Goal: Find specific page/section: Find specific page/section

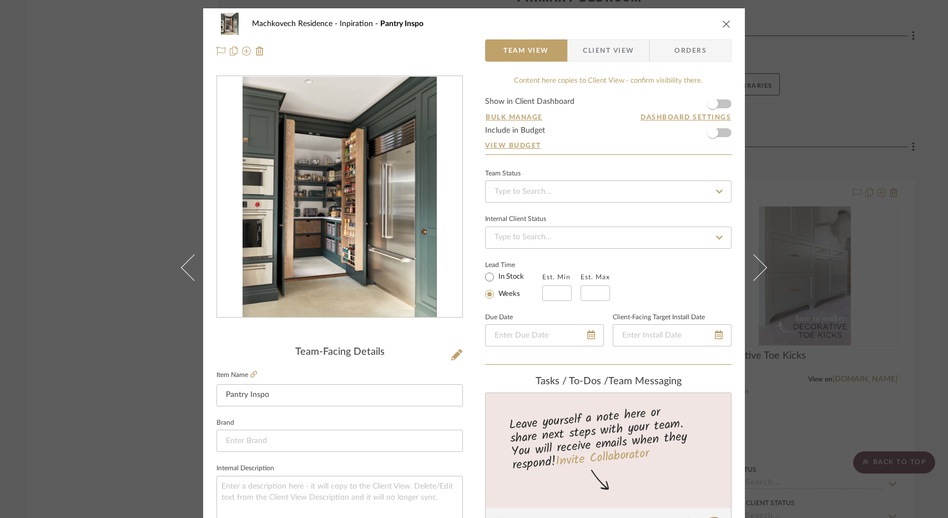
click at [724, 21] on icon "close" at bounding box center [726, 23] width 9 height 9
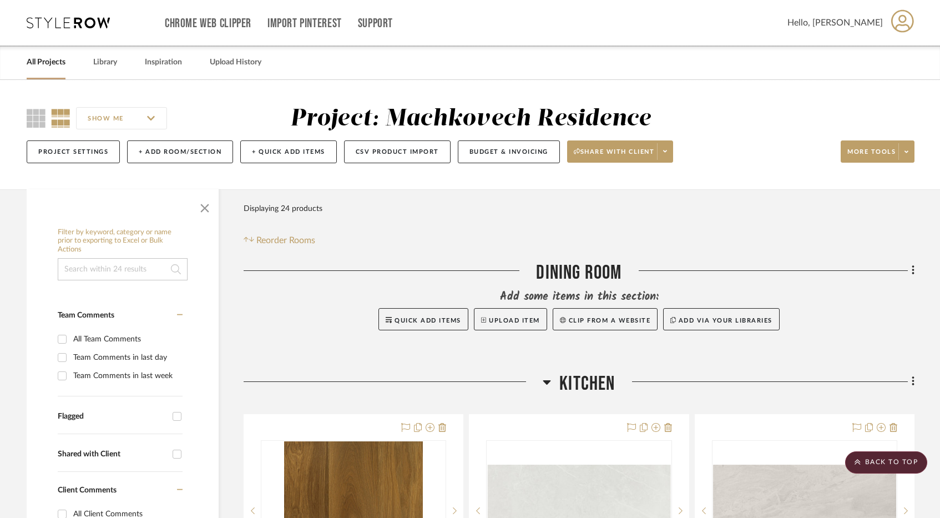
click at [91, 68] on div "All Projects Library Inspiration Upload History" at bounding box center [470, 63] width 920 height 34
click at [97, 67] on link "Library" at bounding box center [105, 62] width 24 height 15
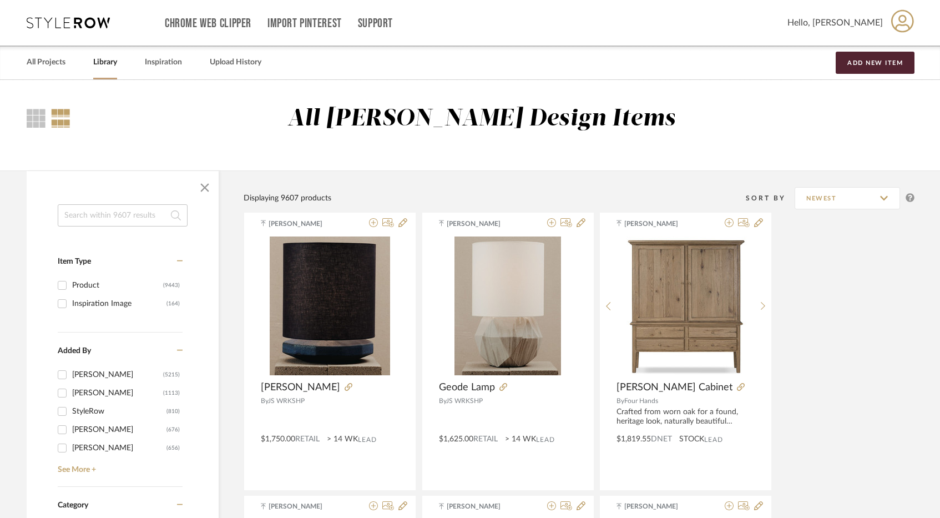
click at [117, 224] on input at bounding box center [123, 215] width 130 height 22
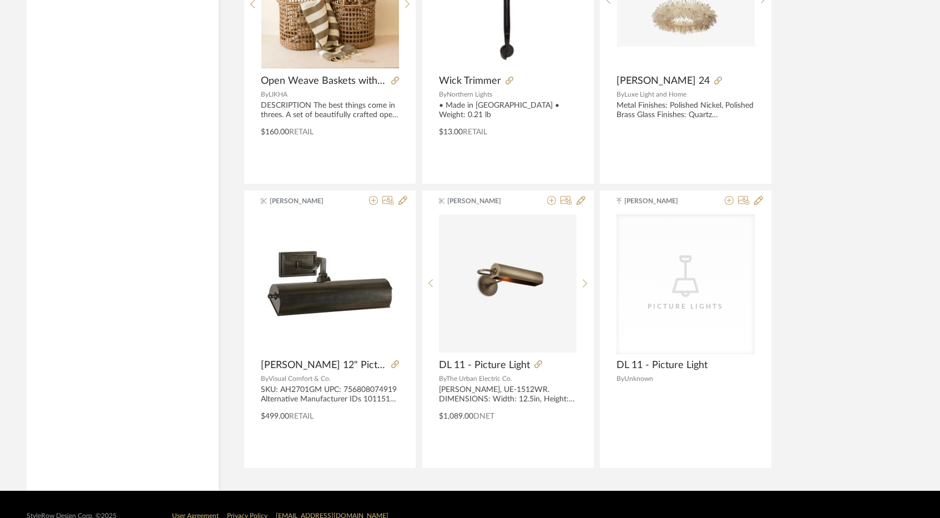
scroll to position [1495, 0]
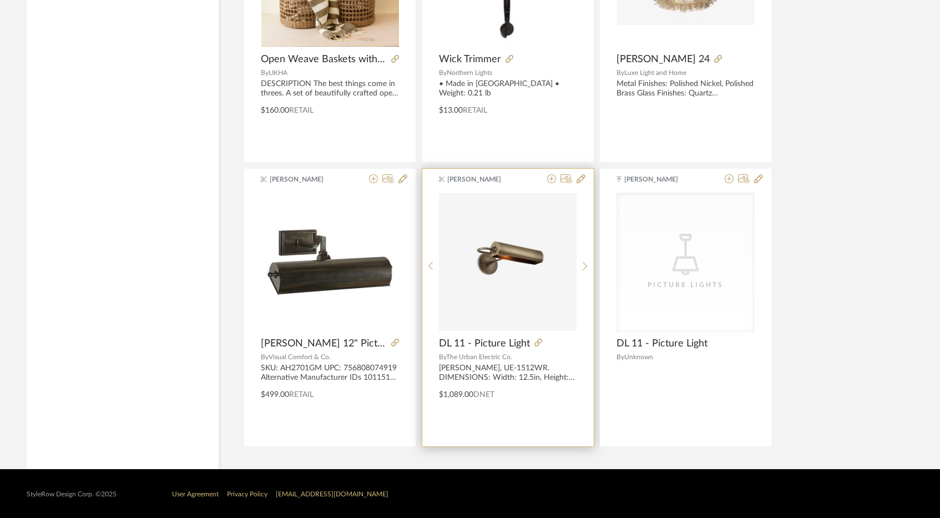
click at [500, 342] on span "DL 11 - Picture Light" at bounding box center [484, 343] width 91 height 12
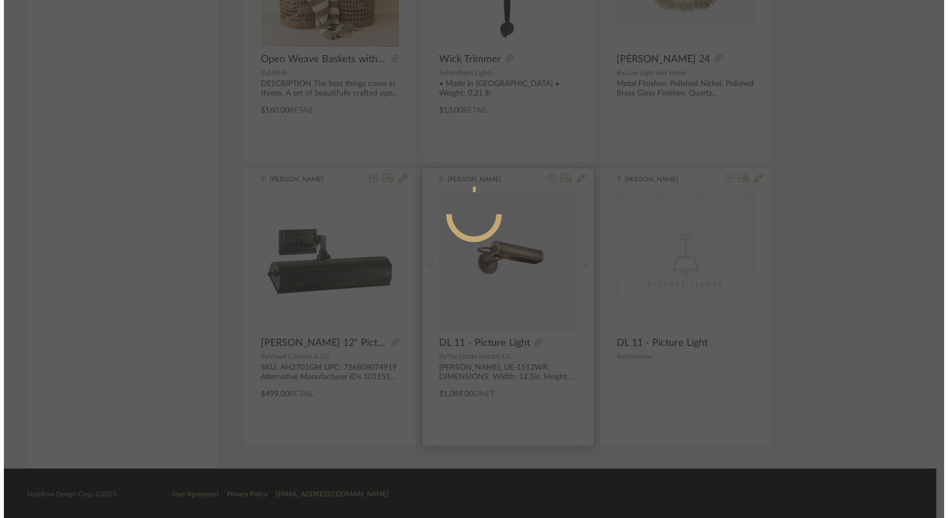
scroll to position [0, 0]
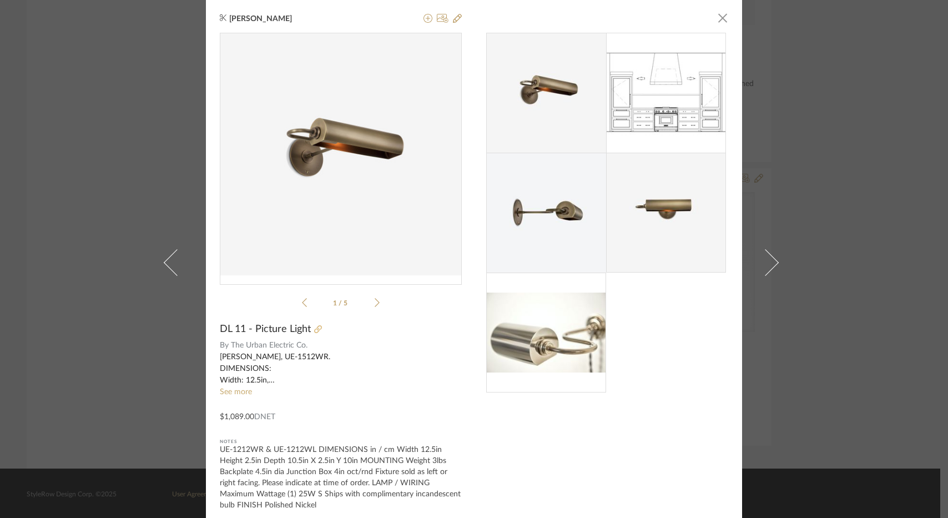
click at [314, 329] on icon at bounding box center [318, 329] width 8 height 8
click at [714, 21] on span "button" at bounding box center [722, 18] width 22 height 22
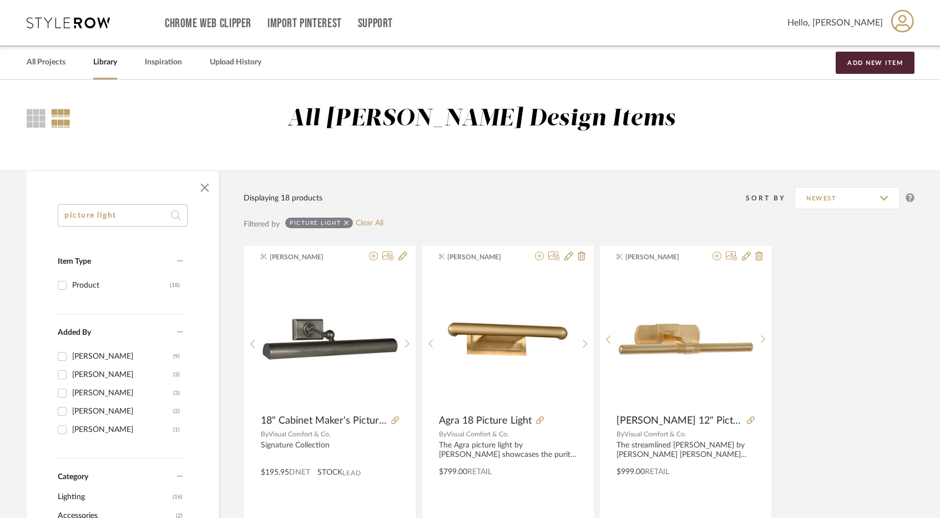
click at [140, 213] on input "picture light" at bounding box center [123, 215] width 130 height 22
drag, startPoint x: 140, startPoint y: 213, endPoint x: 26, endPoint y: 209, distance: 114.4
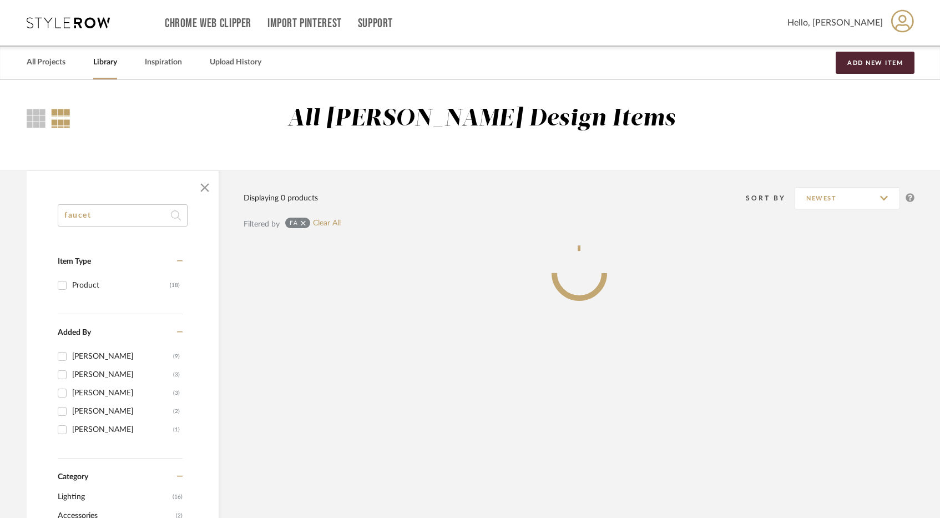
type input "faucet"
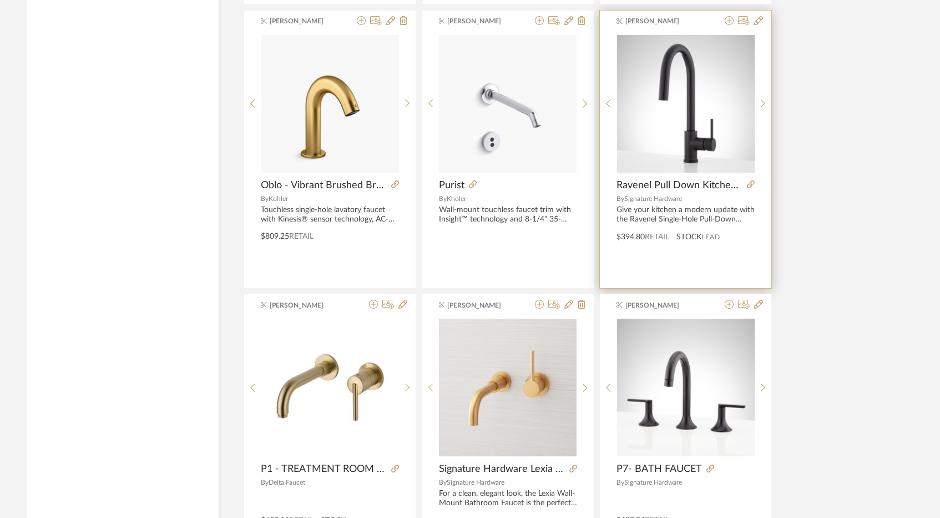
scroll to position [2294, 0]
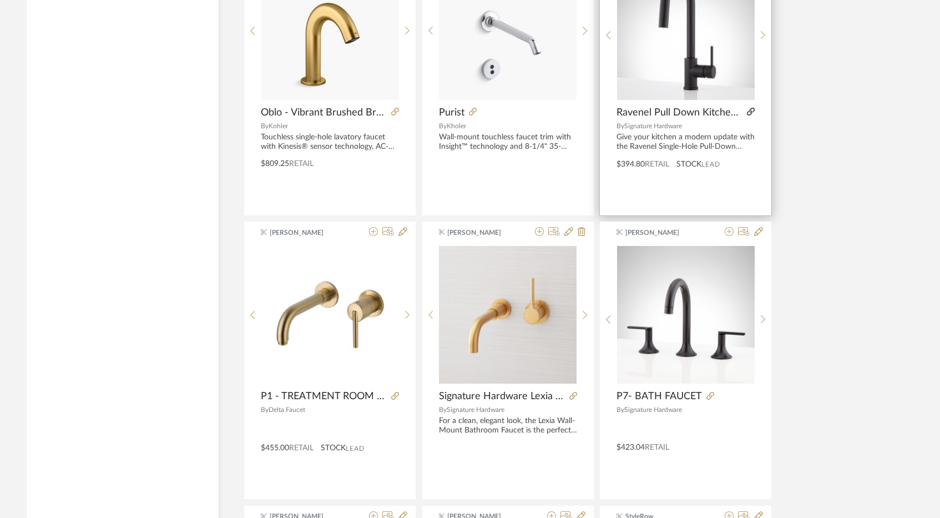
click at [747, 113] on icon at bounding box center [751, 112] width 8 height 8
click at [751, 108] on icon at bounding box center [751, 112] width 8 height 8
